Goal: Task Accomplishment & Management: Use online tool/utility

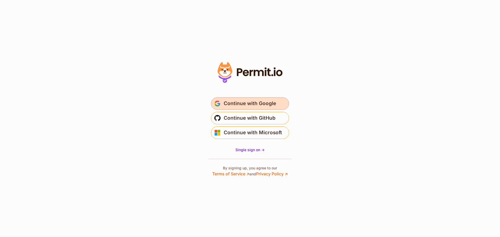
click at [246, 104] on span "Continue with Google" at bounding box center [250, 103] width 52 height 8
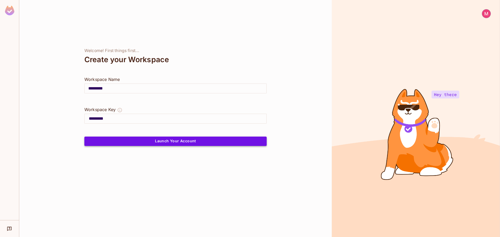
click at [176, 144] on button "Launch Your Account" at bounding box center [175, 141] width 182 height 9
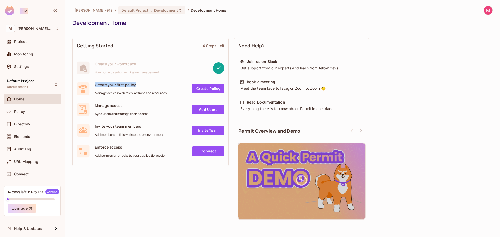
drag, startPoint x: 96, startPoint y: 85, endPoint x: 136, endPoint y: 86, distance: 40.1
click at [136, 86] on span "Create your first policy" at bounding box center [131, 84] width 72 height 5
drag, startPoint x: 97, startPoint y: 106, endPoint x: 124, endPoint y: 107, distance: 27.6
click at [122, 107] on span "Manage access" at bounding box center [121, 105] width 53 height 5
drag, startPoint x: 96, startPoint y: 127, endPoint x: 139, endPoint y: 126, distance: 42.7
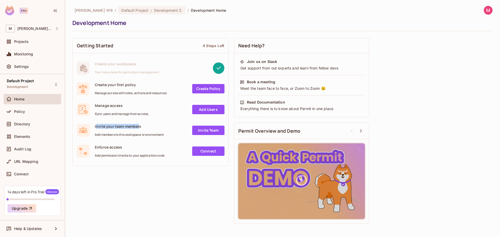
click at [139, 126] on span "Invite your team members" at bounding box center [129, 126] width 69 height 5
drag, startPoint x: 97, startPoint y: 147, endPoint x: 123, endPoint y: 147, distance: 25.5
click at [123, 147] on span "Enforce access" at bounding box center [130, 147] width 70 height 5
click at [123, 179] on div "Getting Started 4 Steps Left Create your workspace Your home base for permissio…" at bounding box center [282, 130] width 420 height 191
click at [31, 43] on div "Projects" at bounding box center [36, 42] width 45 height 4
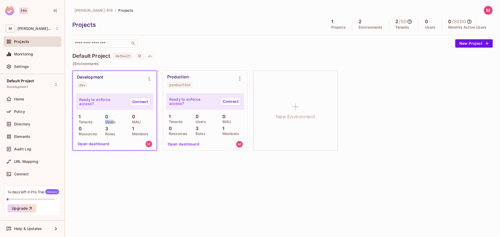
drag, startPoint x: 106, startPoint y: 121, endPoint x: 122, endPoint y: 122, distance: 16.2
click at [114, 122] on p "Users" at bounding box center [109, 122] width 13 height 4
drag, startPoint x: 134, startPoint y: 122, endPoint x: 139, endPoint y: 122, distance: 4.7
click at [139, 122] on p "MAU" at bounding box center [134, 122] width 11 height 4
drag, startPoint x: 106, startPoint y: 133, endPoint x: 116, endPoint y: 133, distance: 10.4
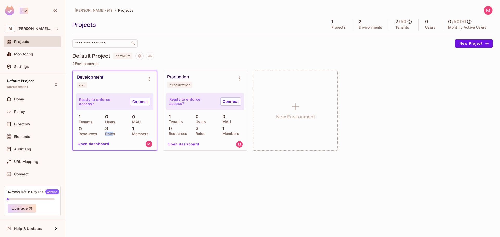
click at [115, 133] on div "3 Roles" at bounding box center [115, 130] width 24 height 9
click at [136, 102] on link "Connect" at bounding box center [140, 102] width 20 height 8
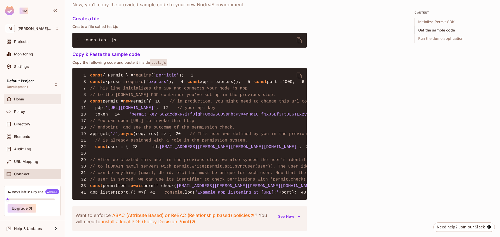
scroll to position [286, 0]
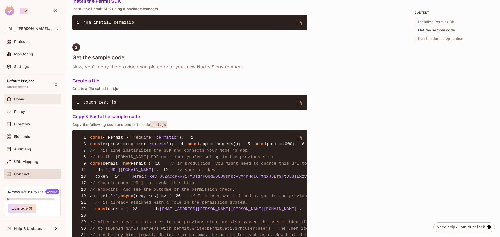
click at [36, 98] on div "Home" at bounding box center [36, 99] width 45 height 4
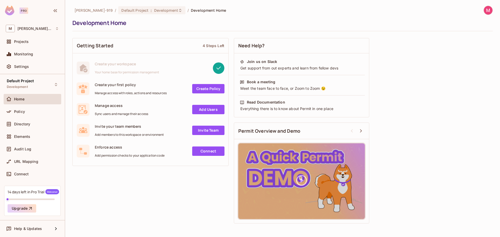
click at [209, 90] on link "Create Policy" at bounding box center [208, 88] width 32 height 9
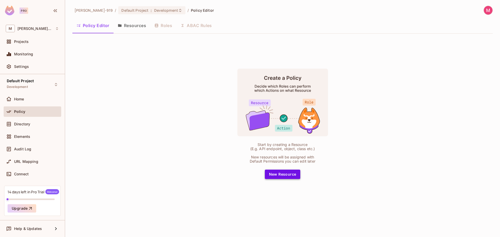
click at [280, 177] on button "New Resource" at bounding box center [283, 174] width 36 height 9
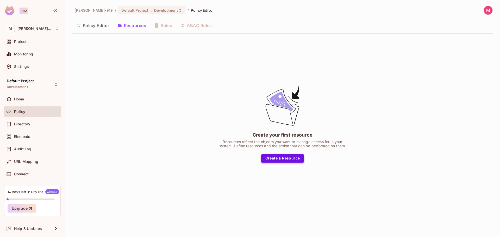
click at [278, 158] on button "Create a Resource" at bounding box center [282, 158] width 43 height 8
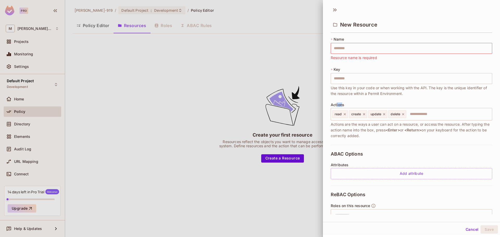
drag, startPoint x: 336, startPoint y: 106, endPoint x: 349, endPoint y: 104, distance: 12.9
click at [343, 104] on span "Actions" at bounding box center [338, 105] width 14 height 4
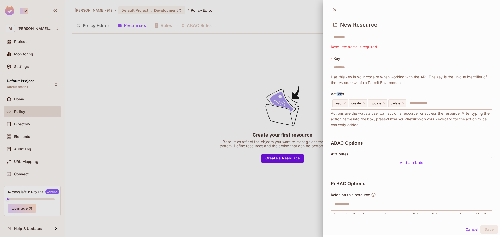
scroll to position [26, 0]
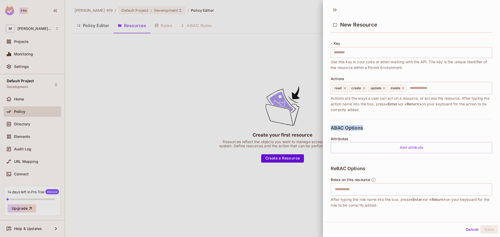
drag, startPoint x: 332, startPoint y: 128, endPoint x: 363, endPoint y: 132, distance: 31.2
click at [363, 128] on div "ABAC Options Attributes Add attribute" at bounding box center [411, 139] width 161 height 41
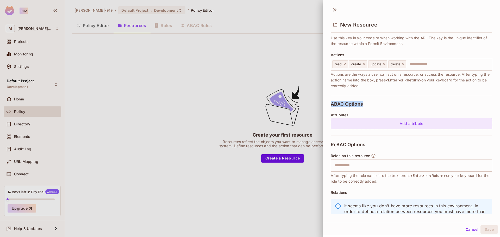
scroll to position [52, 0]
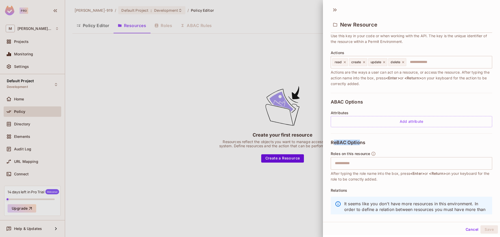
drag, startPoint x: 337, startPoint y: 142, endPoint x: 361, endPoint y: 141, distance: 24.2
click at [361, 141] on span "ReBAC Options" at bounding box center [348, 142] width 35 height 5
click at [353, 142] on span "ReBAC Options" at bounding box center [348, 142] width 35 height 5
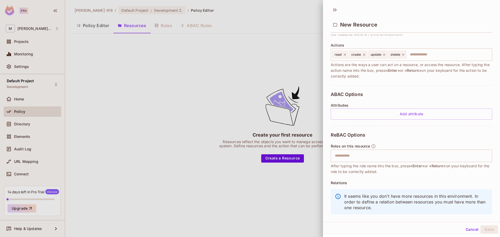
scroll to position [69, 0]
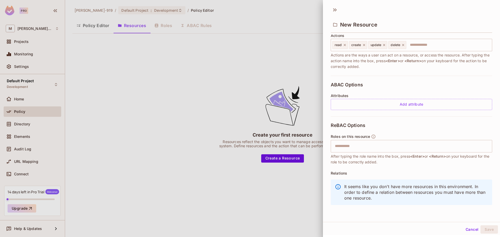
click at [466, 229] on button "Cancel" at bounding box center [472, 230] width 17 height 8
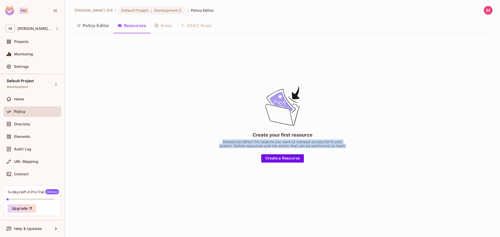
drag, startPoint x: 235, startPoint y: 142, endPoint x: 347, endPoint y: 149, distance: 111.9
click at [347, 149] on div "Create your first resource Resources reflect the objects you want to manage acc…" at bounding box center [282, 124] width 130 height 78
